Goal: Task Accomplishment & Management: Use online tool/utility

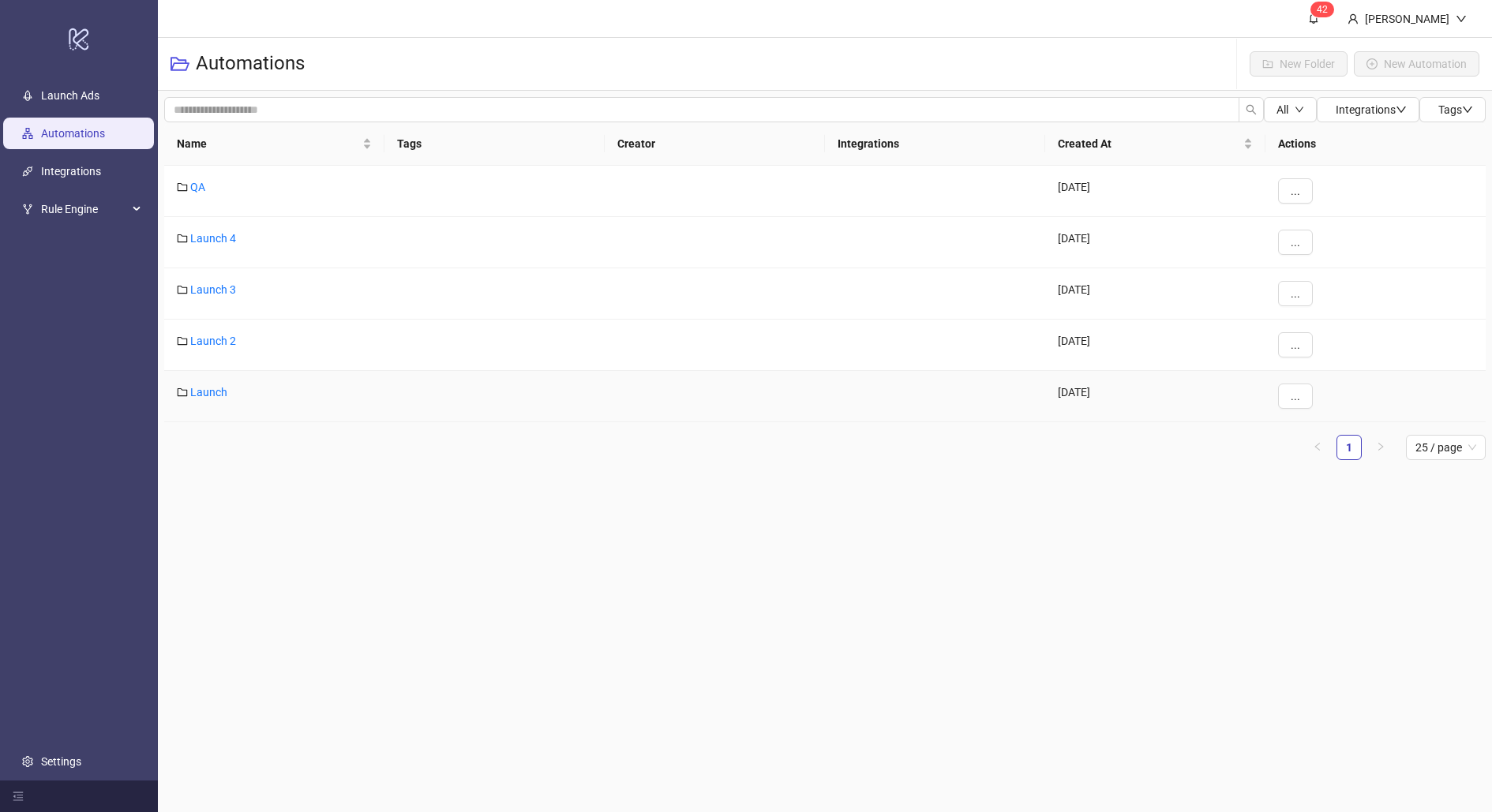
click at [210, 396] on div "Launch" at bounding box center [274, 396] width 220 height 51
click at [210, 391] on link "Launch" at bounding box center [208, 392] width 37 height 13
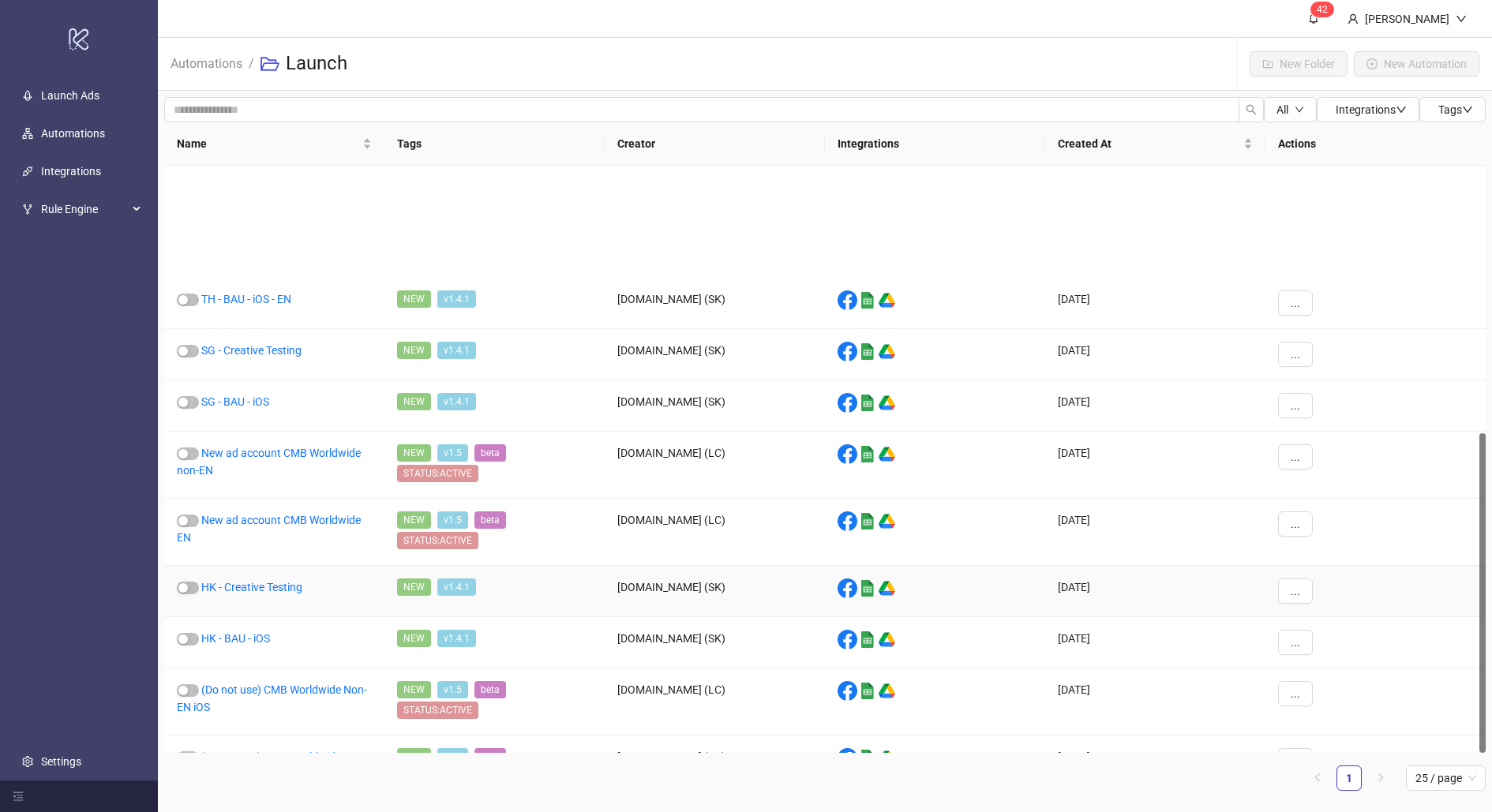
scroll to position [490, 0]
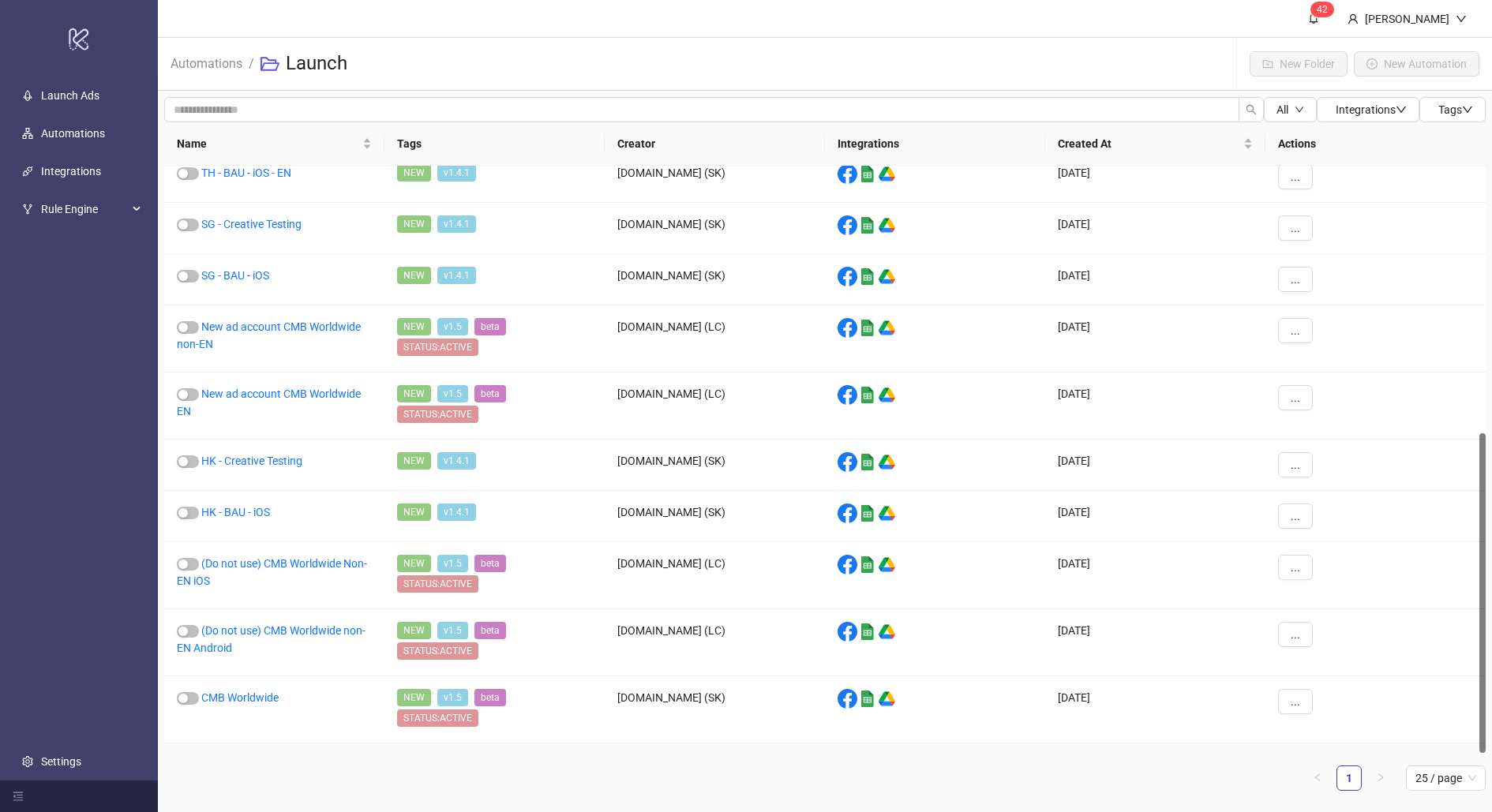
click at [221, 758] on link "CMB US" at bounding box center [220, 765] width 39 height 13
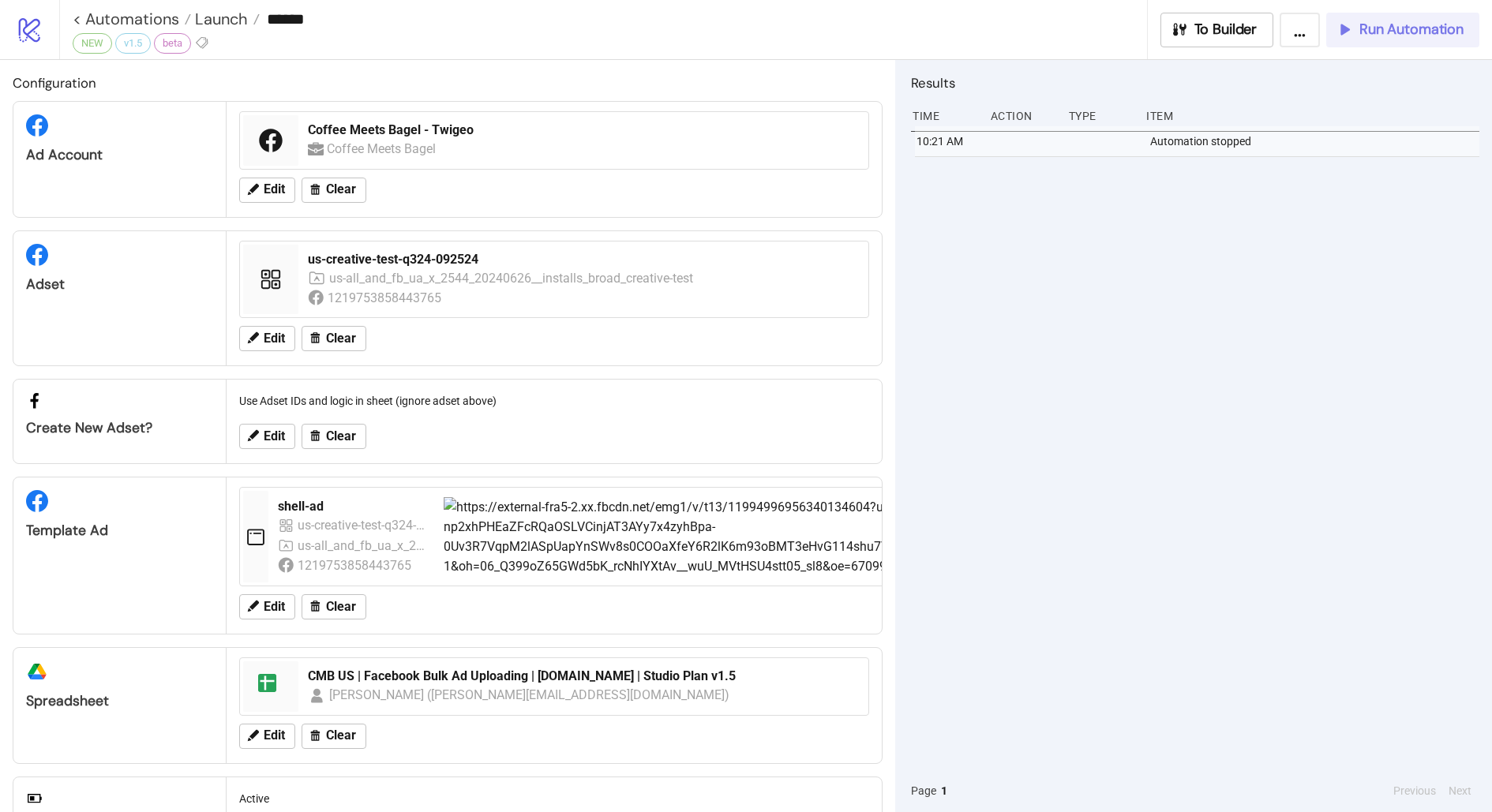
click at [1349, 39] on button "Run Automation" at bounding box center [1402, 30] width 153 height 35
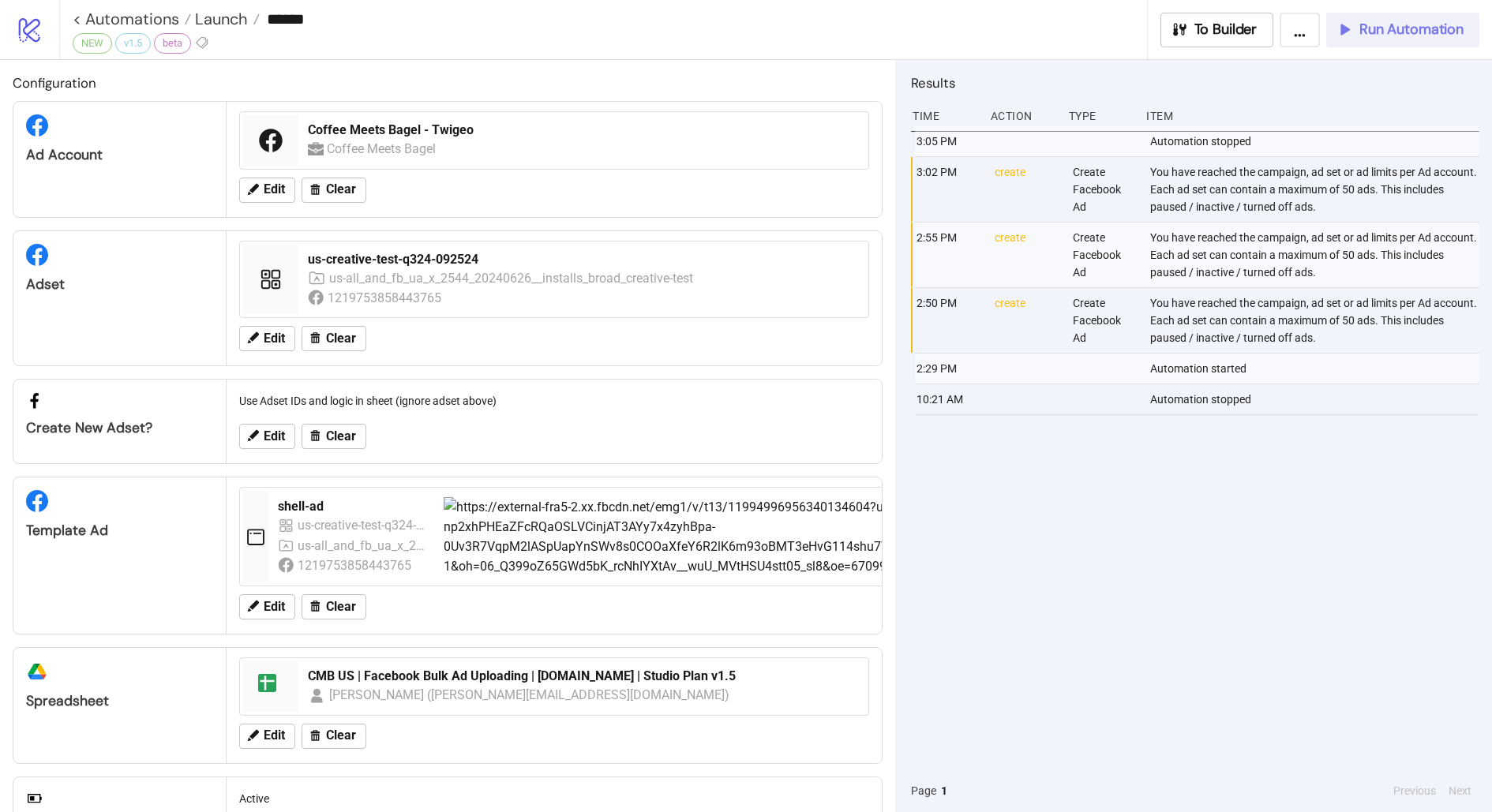
click at [1336, 21] on icon "button" at bounding box center [1344, 29] width 17 height 17
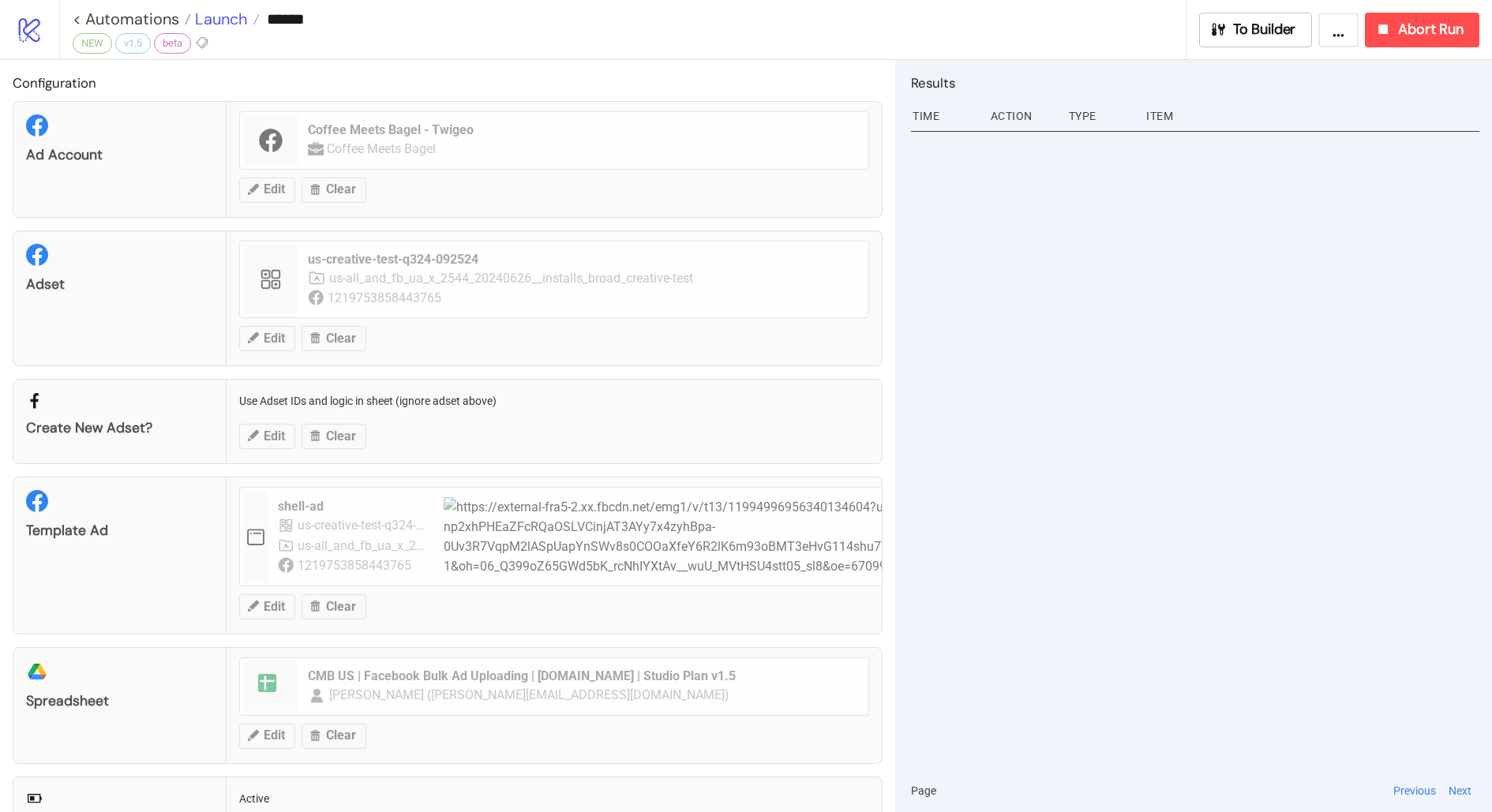
click at [204, 11] on span "Launch" at bounding box center [219, 19] width 56 height 21
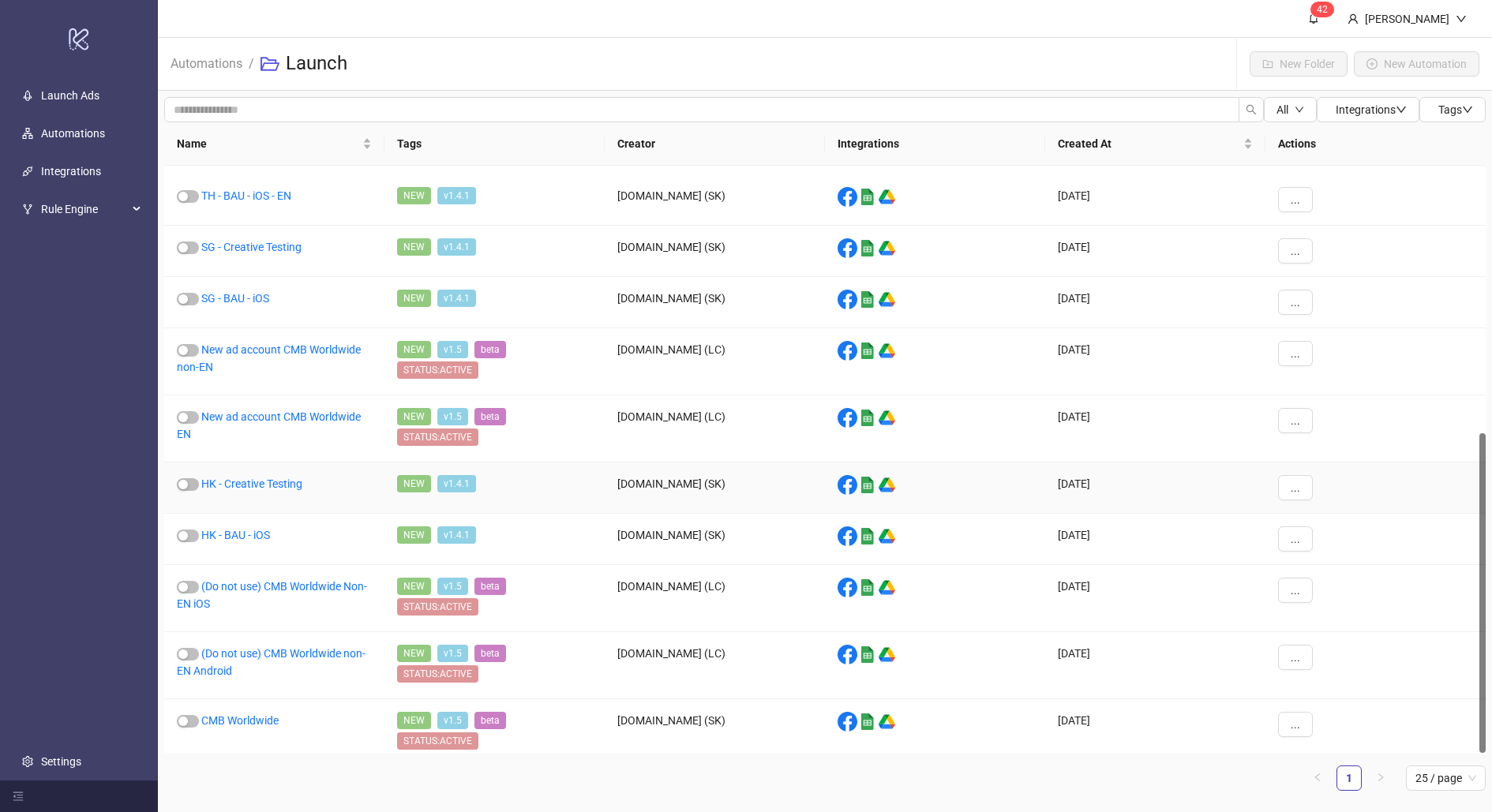
scroll to position [490, 0]
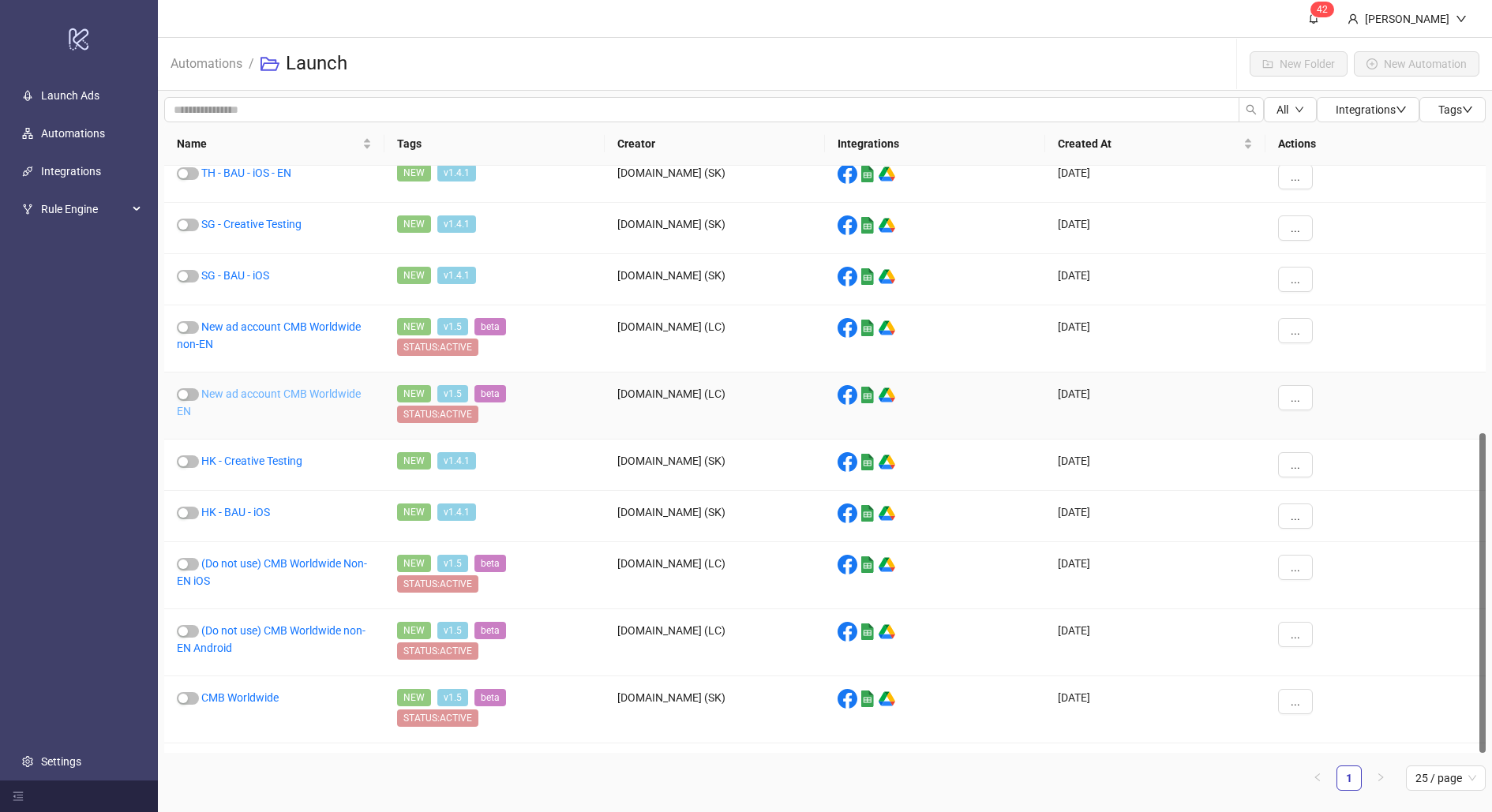
click at [241, 387] on link "New ad account CMB Worldwide EN" at bounding box center [268, 402] width 184 height 30
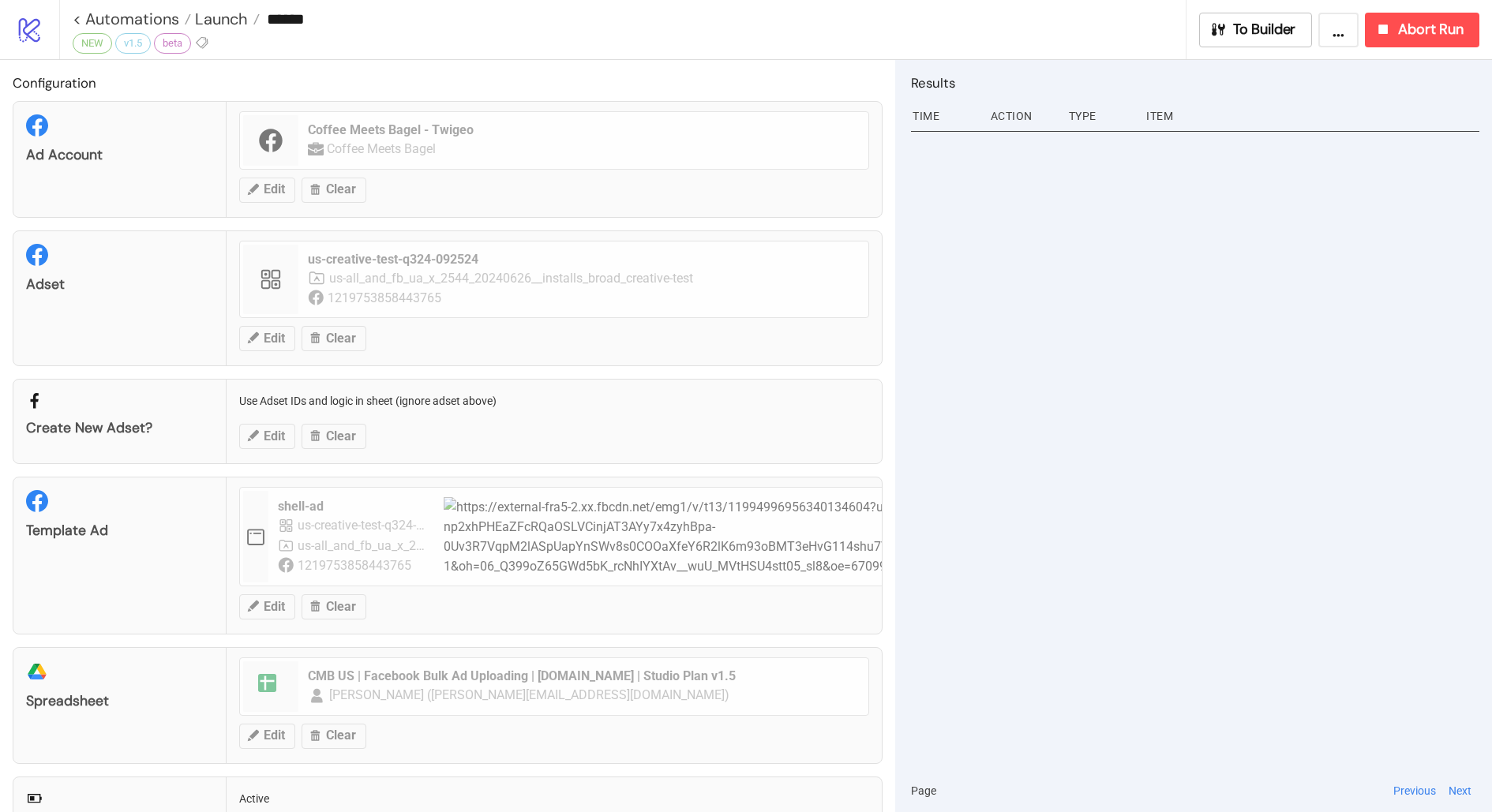
type input "**********"
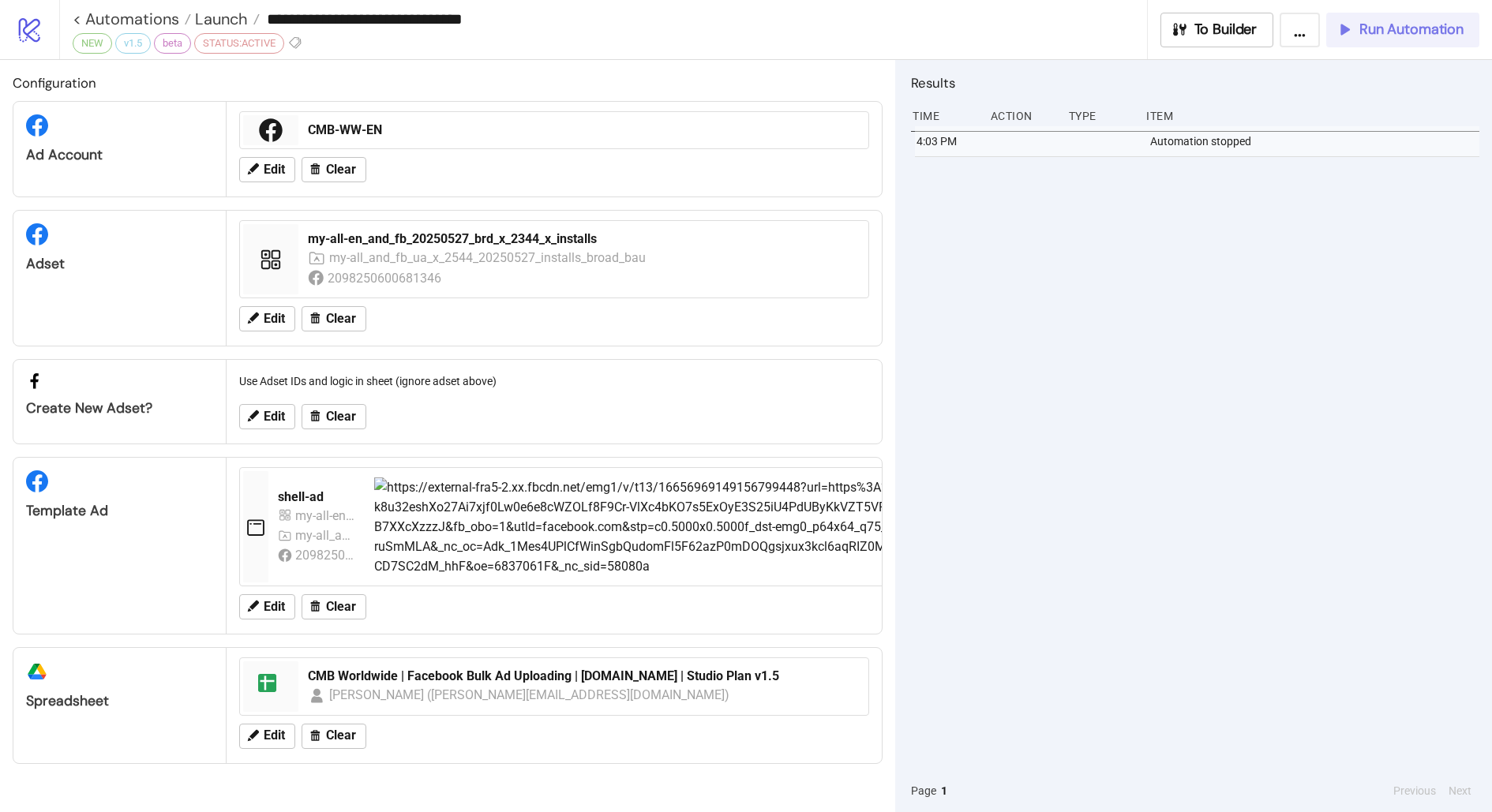
click at [1390, 39] on button "Run Automation" at bounding box center [1402, 30] width 153 height 35
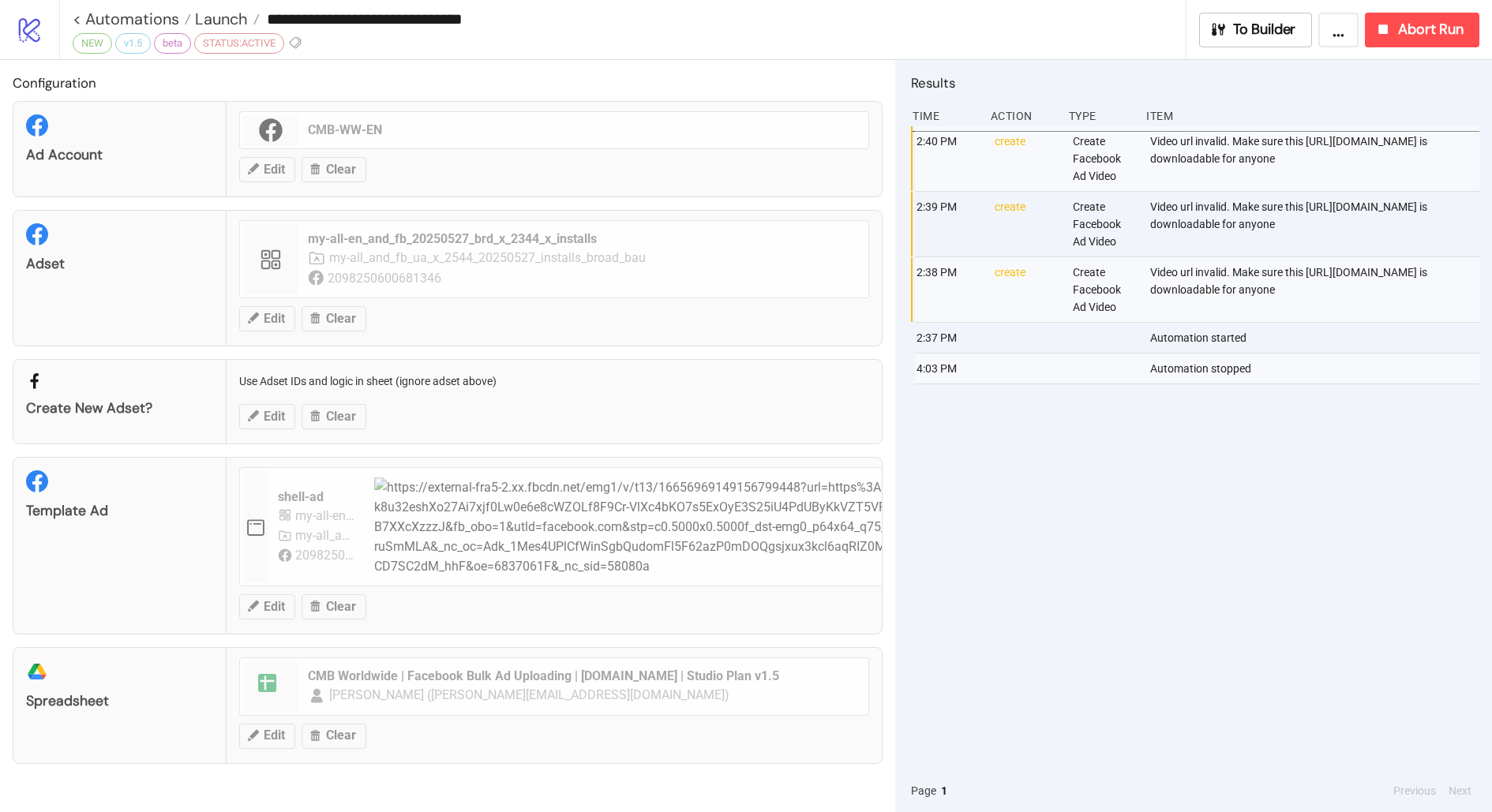
drag, startPoint x: 1456, startPoint y: 193, endPoint x: 1189, endPoint y: 191, distance: 267.0
click at [1189, 191] on div "Video url invalid. Make sure this [URL][DOMAIN_NAME] is downloadable for anyone" at bounding box center [1316, 158] width 335 height 65
copy div "19841/9384ae91-29c2-4409-ac33-843d9fb18fbd.mp4"
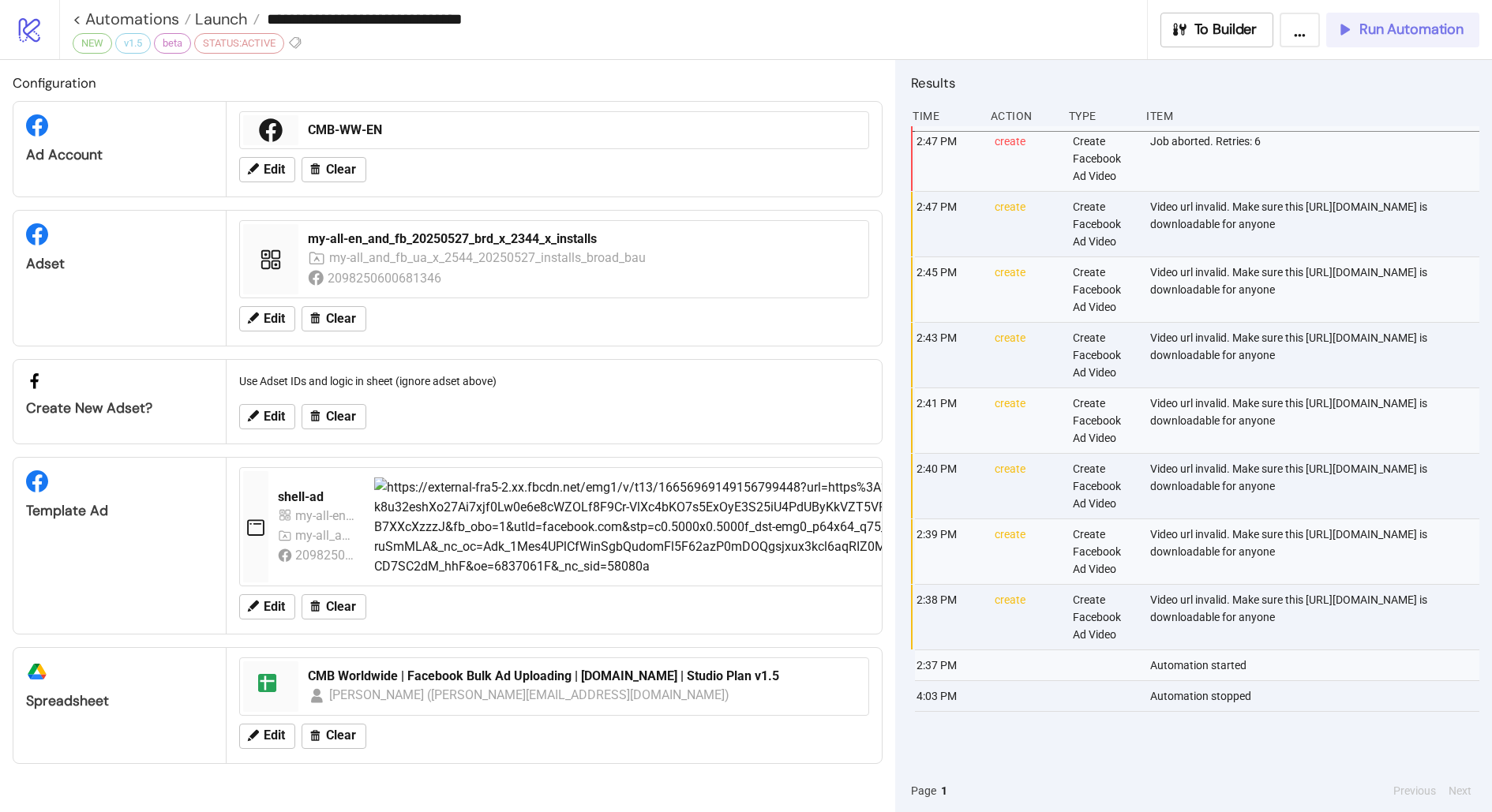
click at [1355, 22] on div "Run Automation" at bounding box center [1399, 30] width 128 height 18
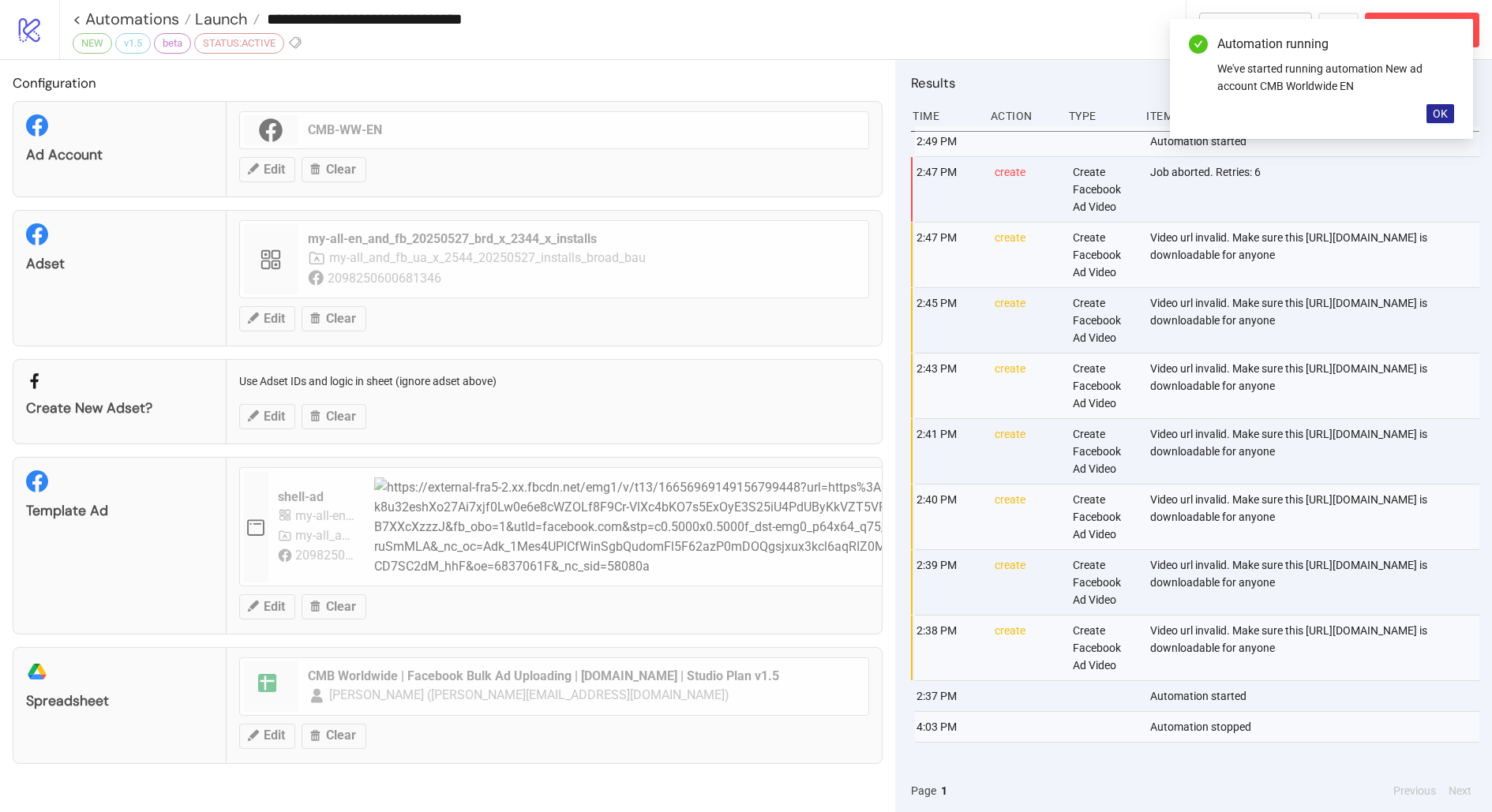
click at [1440, 110] on span "OK" at bounding box center [1440, 114] width 15 height 13
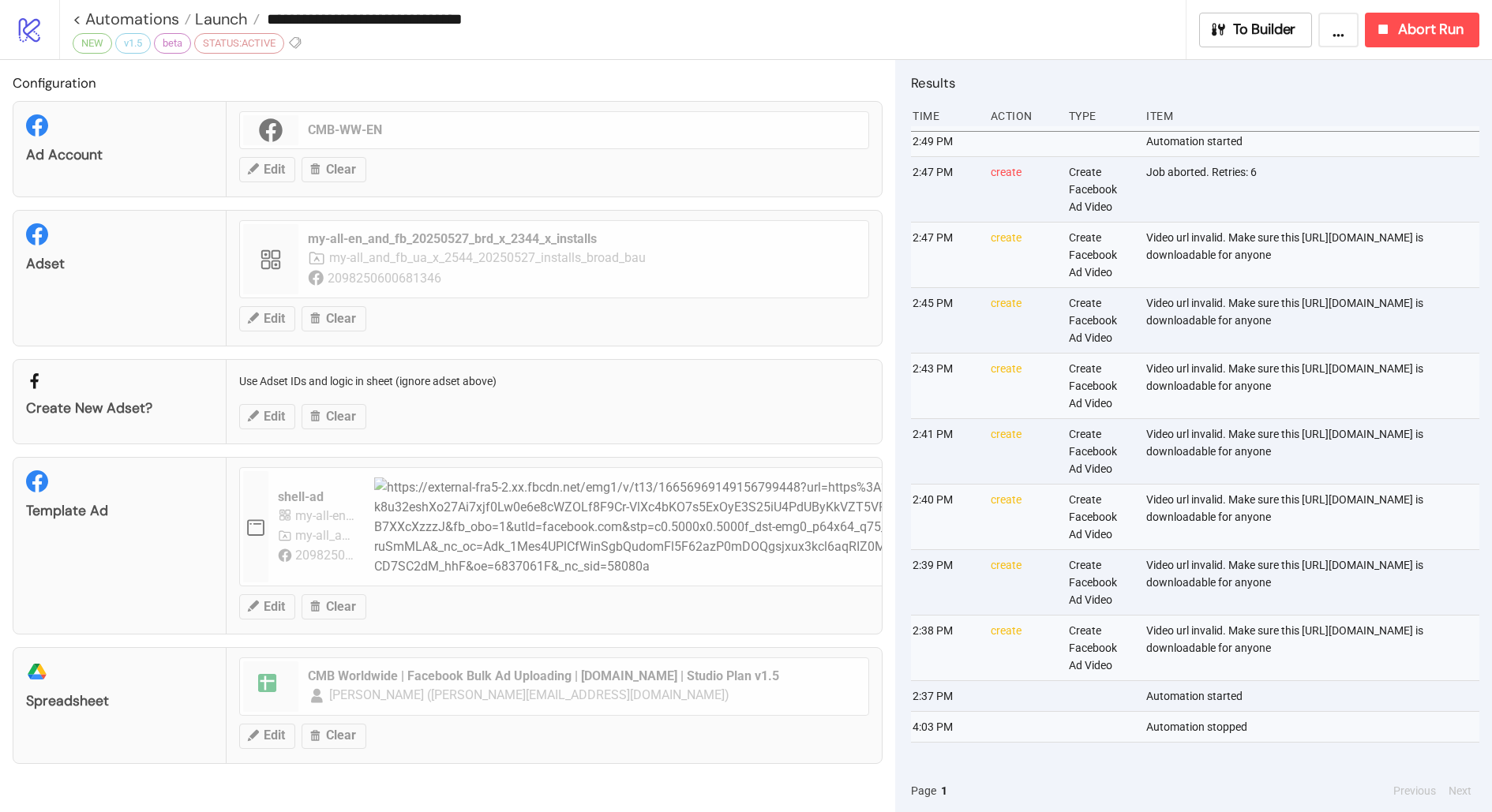
scroll to position [313, 4]
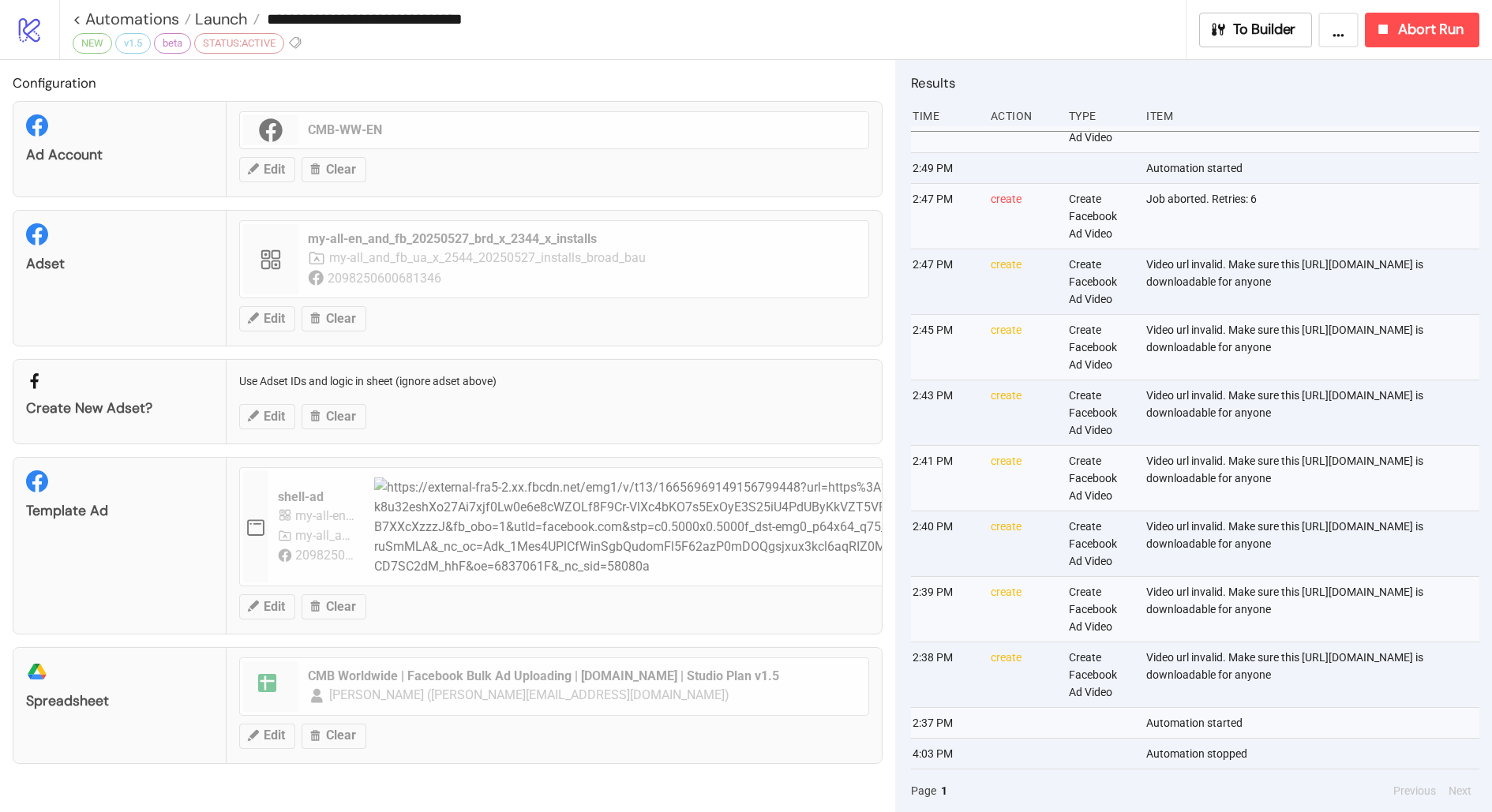
drag, startPoint x: 1352, startPoint y: 641, endPoint x: 1414, endPoint y: 639, distance: 62.0
click at [1414, 642] on div "Video url invalid. Make sure this [URL][DOMAIN_NAME] is downloadable for anyone" at bounding box center [1312, 674] width 335 height 65
copy div "2093eb85-5c"
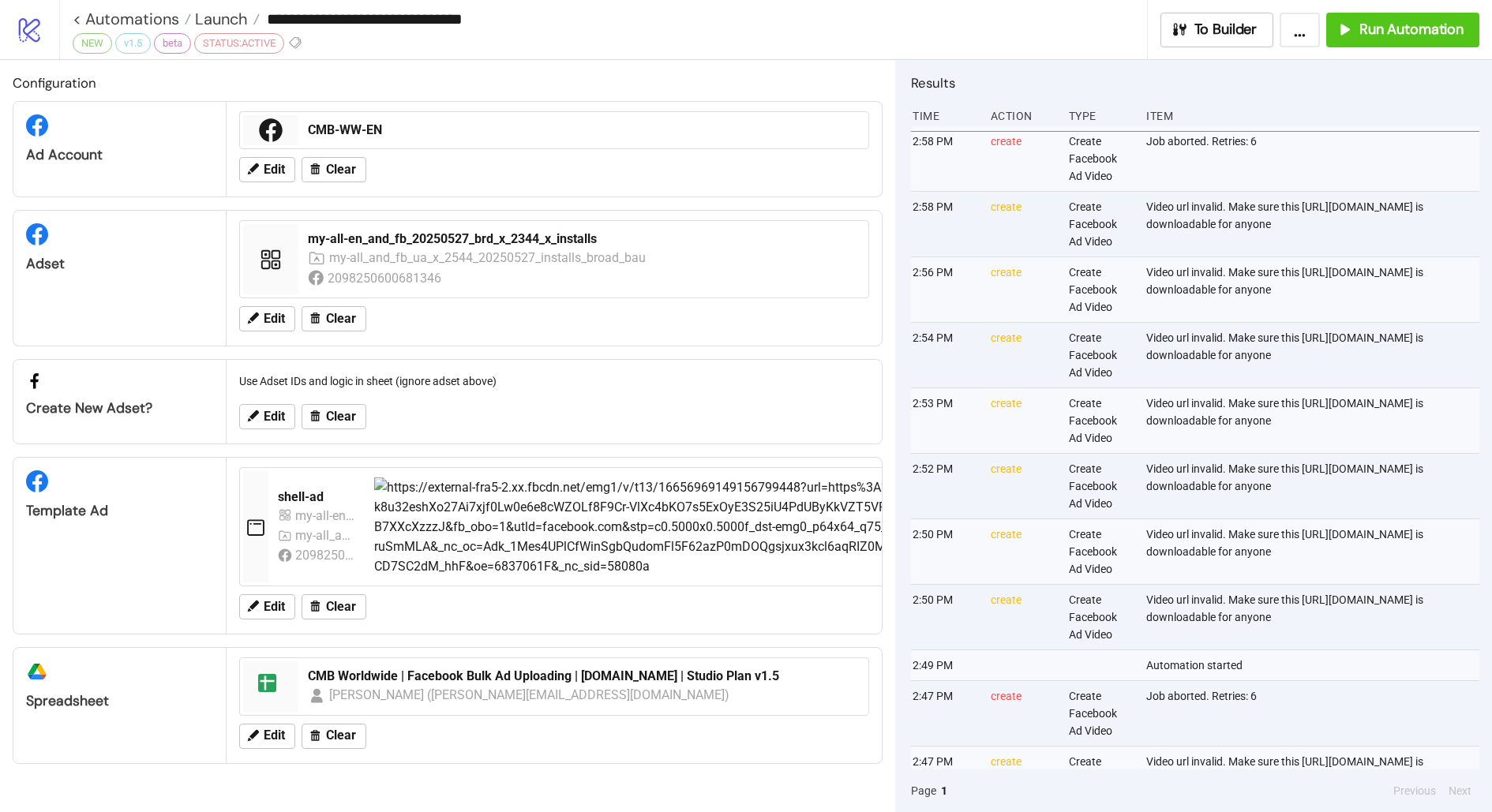
scroll to position [72, 4]
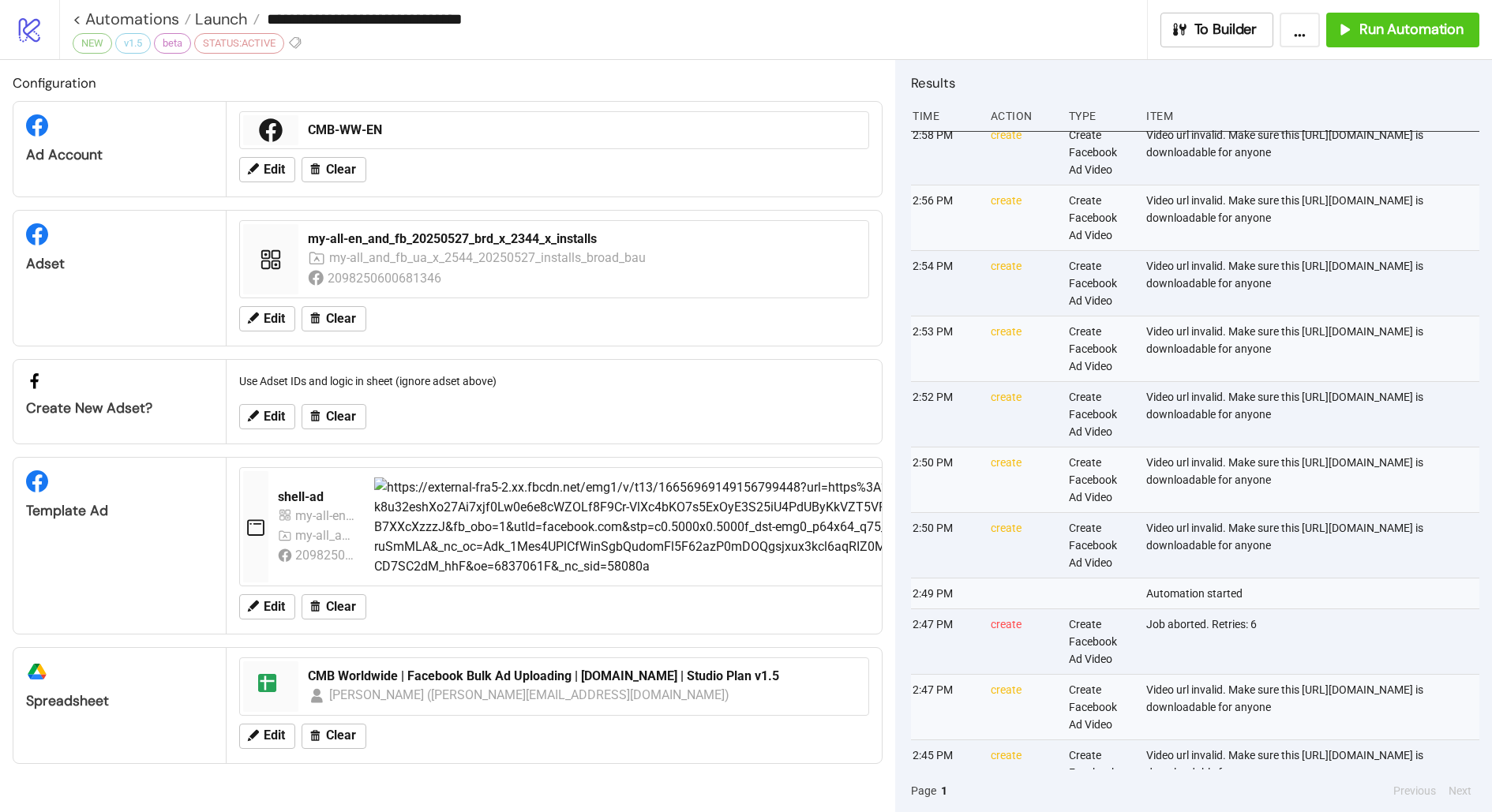
drag, startPoint x: 1303, startPoint y: 234, endPoint x: 1403, endPoint y: 280, distance: 110.1
click at [1403, 250] on div "Video url invalid. Make sure this [URL][DOMAIN_NAME] is downloadable for anyone" at bounding box center [1312, 217] width 335 height 65
click at [1349, 247] on div "Video url invalid. Make sure this [URL][DOMAIN_NAME] is downloadable for anyone" at bounding box center [1312, 217] width 335 height 65
drag, startPoint x: 1306, startPoint y: 235, endPoint x: 1449, endPoint y: 286, distance: 151.8
click at [1449, 250] on div "Video url invalid. Make sure this [URL][DOMAIN_NAME] is downloadable for anyone" at bounding box center [1312, 217] width 335 height 65
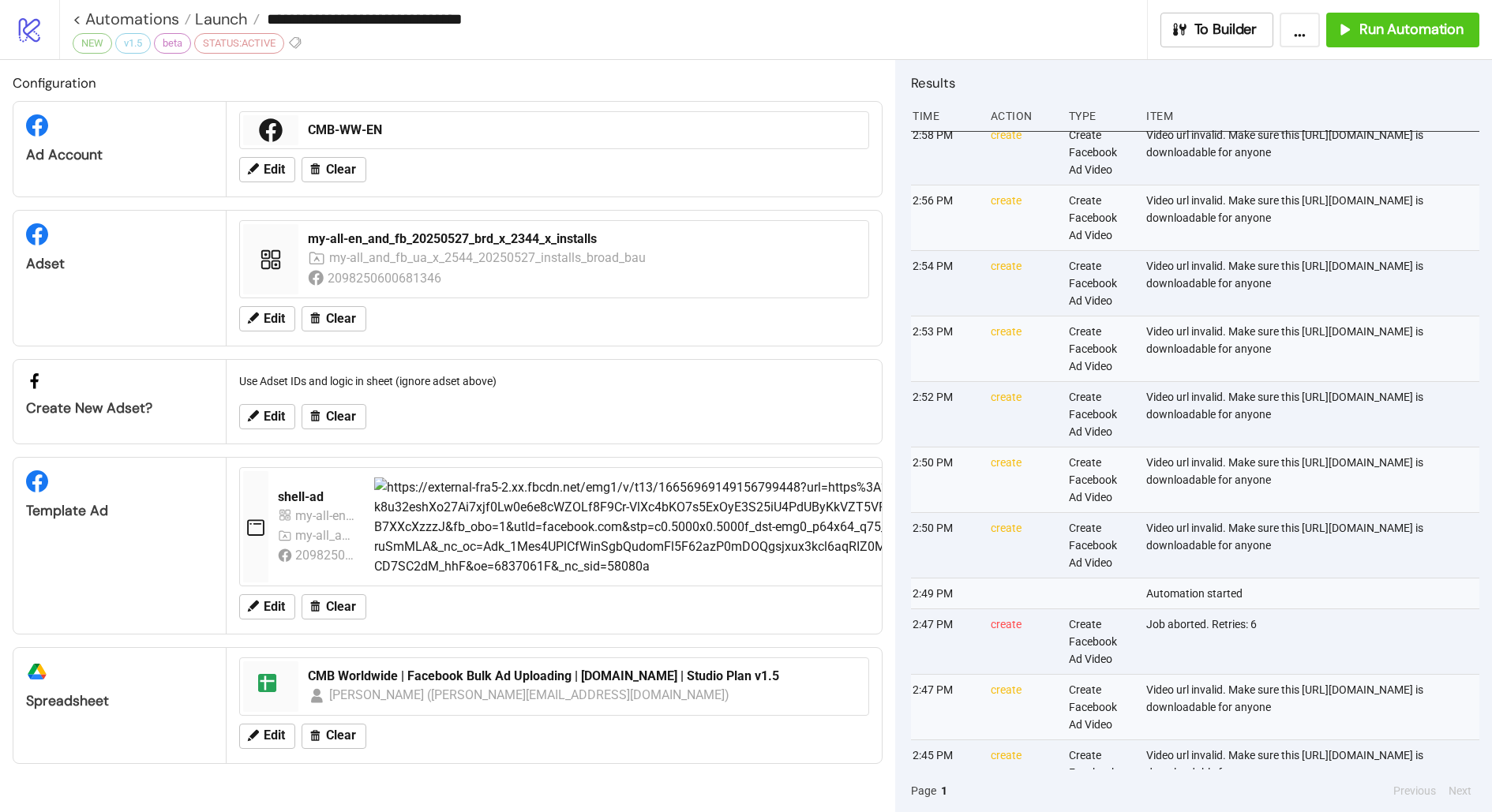
copy div "[URL][DOMAIN_NAME]"
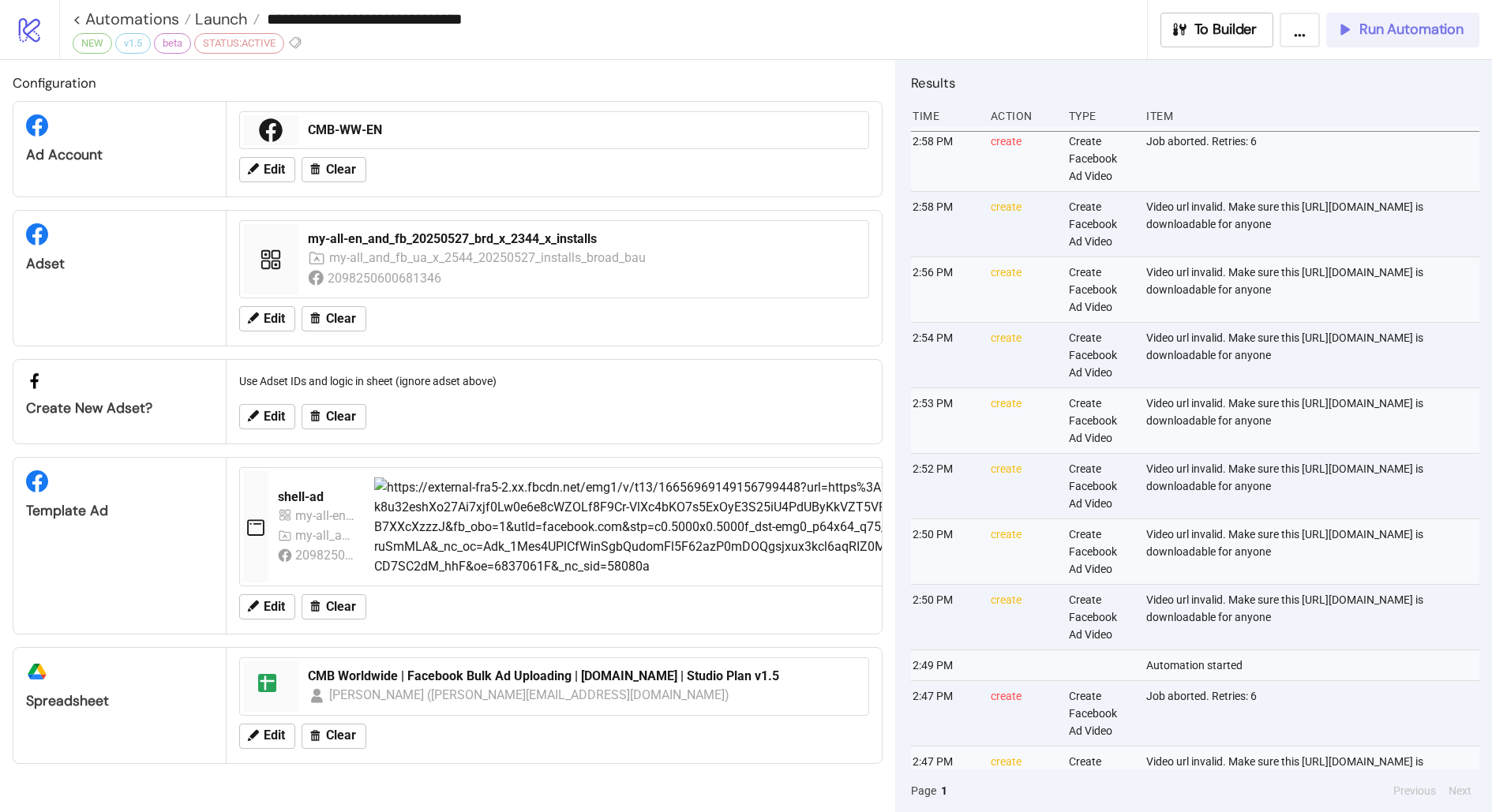
click at [1378, 26] on span "Run Automation" at bounding box center [1411, 30] width 105 height 18
